Goal: Transaction & Acquisition: Purchase product/service

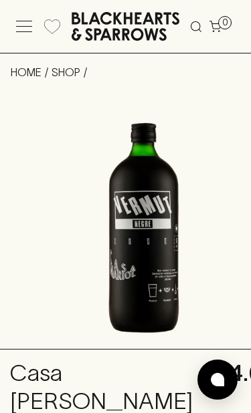
click at [130, 203] on img at bounding box center [144, 223] width 288 height 251
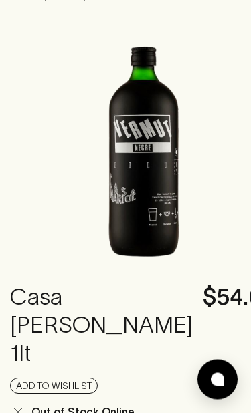
scroll to position [77, 0]
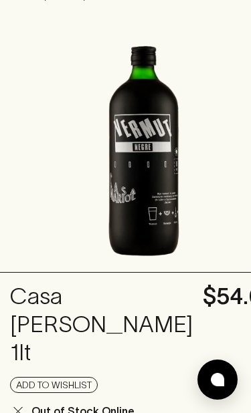
click at [171, 171] on img at bounding box center [144, 146] width 288 height 251
click at [173, 175] on img at bounding box center [144, 146] width 288 height 251
click at [174, 180] on img at bounding box center [144, 146] width 288 height 251
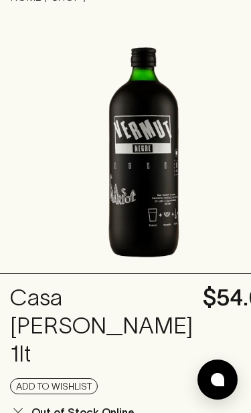
click at [167, 192] on img at bounding box center [144, 148] width 288 height 251
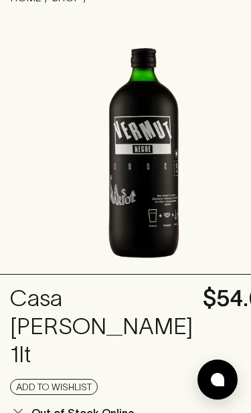
click at [152, 217] on img at bounding box center [144, 148] width 288 height 251
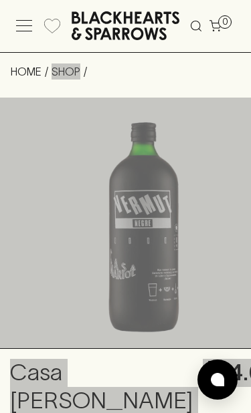
scroll to position [0, 0]
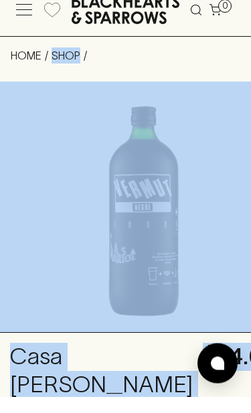
click at [193, 132] on img at bounding box center [144, 223] width 288 height 251
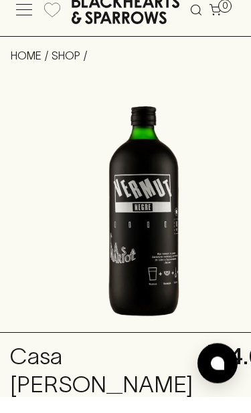
click at [205, 145] on img at bounding box center [144, 223] width 288 height 251
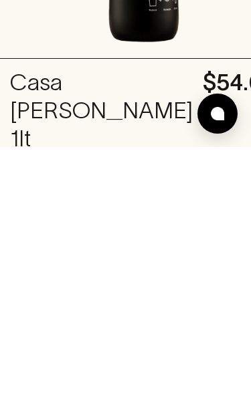
scroll to position [26, 0]
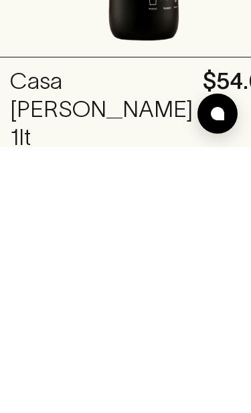
click at [1, 72] on img at bounding box center [144, 197] width 288 height 251
click at [45, 72] on img at bounding box center [144, 197] width 288 height 251
click at [211, 72] on img at bounding box center [144, 197] width 288 height 251
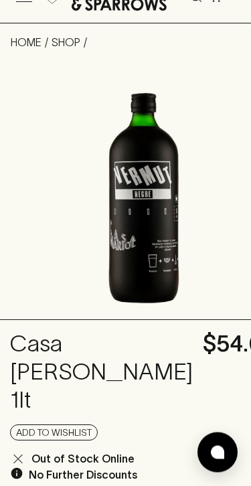
scroll to position [0, 0]
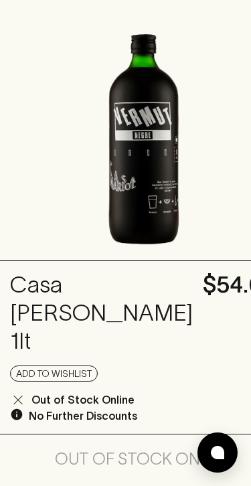
scroll to position [88, 0]
